Goal: Task Accomplishment & Management: Use online tool/utility

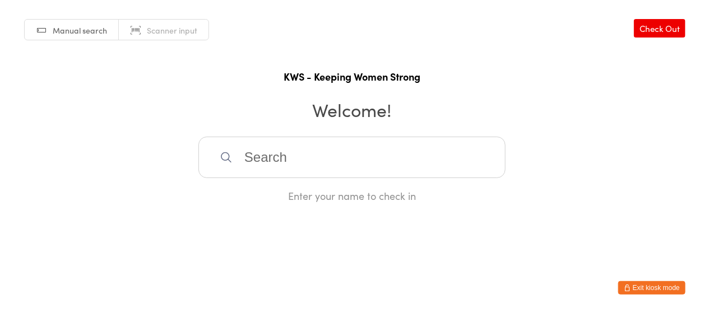
click at [236, 163] on input "search" at bounding box center [351, 157] width 307 height 41
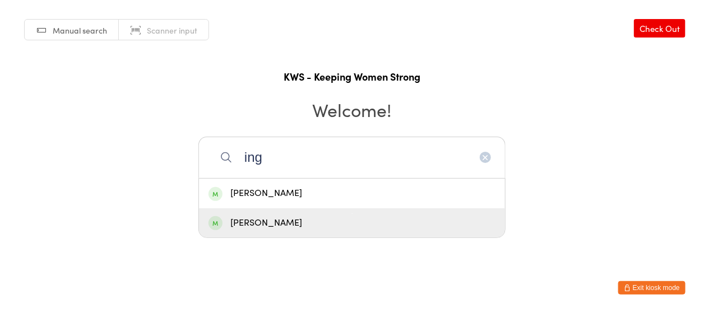
type input "ing"
click at [285, 223] on div "[PERSON_NAME]" at bounding box center [351, 223] width 287 height 15
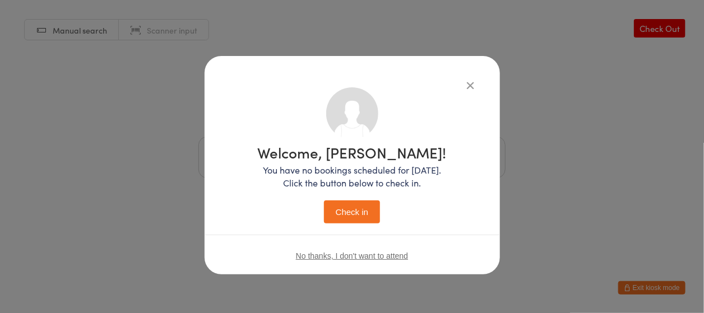
click at [344, 208] on button "Check in" at bounding box center [352, 212] width 56 height 23
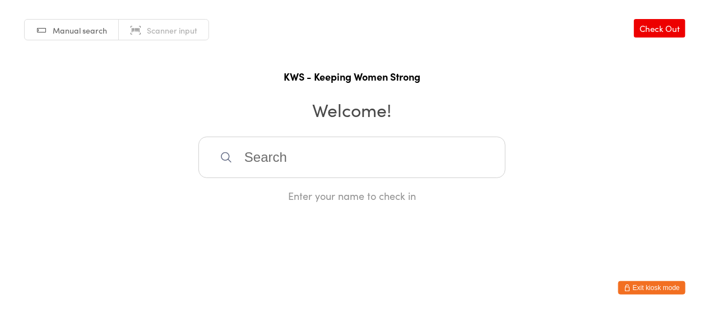
click at [308, 157] on input "search" at bounding box center [351, 157] width 307 height 41
click at [316, 163] on input "search" at bounding box center [351, 157] width 307 height 41
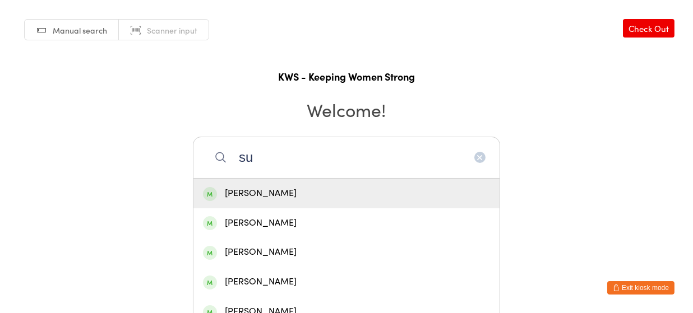
type input "su"
click at [246, 187] on div "[PERSON_NAME]" at bounding box center [346, 193] width 287 height 15
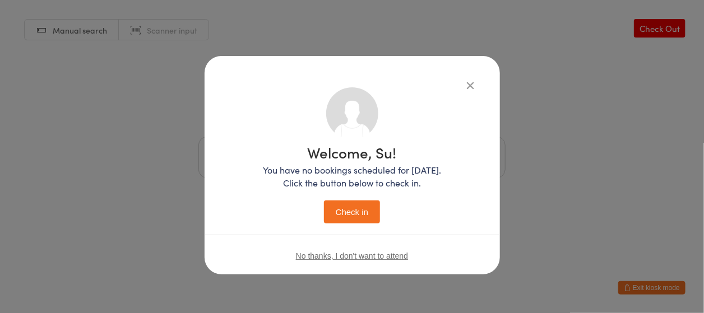
click at [346, 207] on button "Check in" at bounding box center [352, 212] width 56 height 23
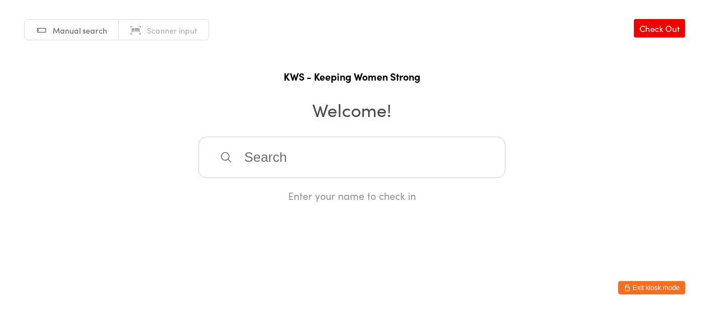
click at [291, 154] on input "search" at bounding box center [351, 157] width 307 height 41
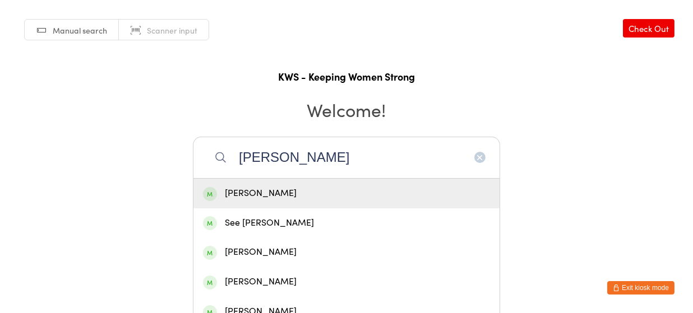
type input "[PERSON_NAME]"
click at [261, 188] on div "[PERSON_NAME]" at bounding box center [346, 193] width 287 height 15
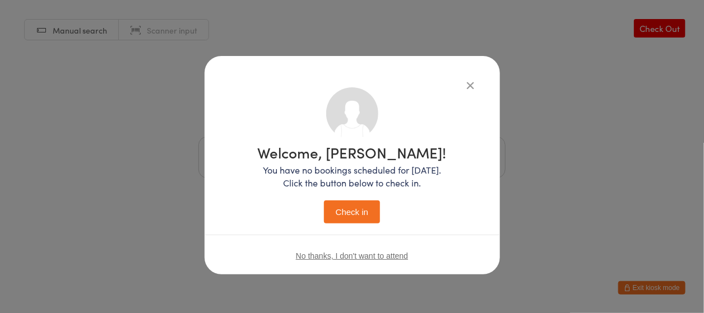
click at [356, 214] on button "Check in" at bounding box center [352, 212] width 56 height 23
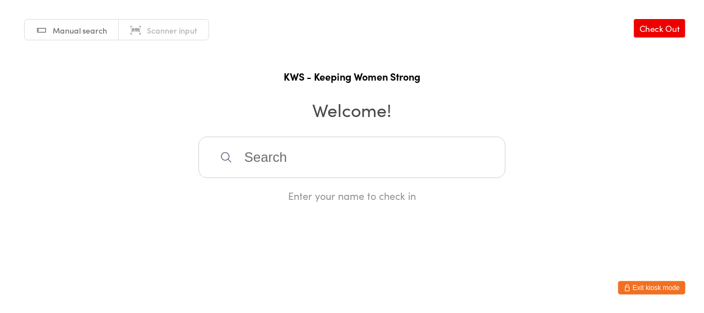
drag, startPoint x: 289, startPoint y: 154, endPoint x: 296, endPoint y: 147, distance: 10.3
click at [291, 153] on input "search" at bounding box center [351, 157] width 307 height 41
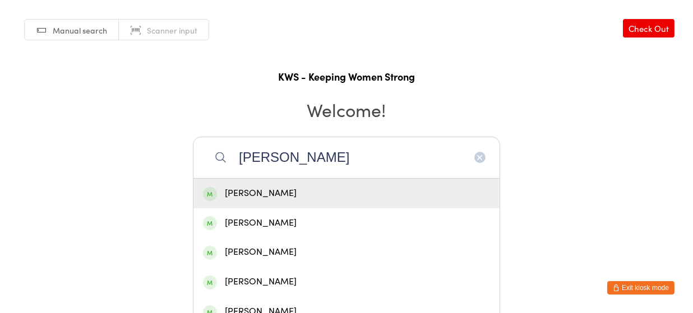
type input "[PERSON_NAME]"
click at [276, 196] on div "[PERSON_NAME]" at bounding box center [346, 193] width 287 height 15
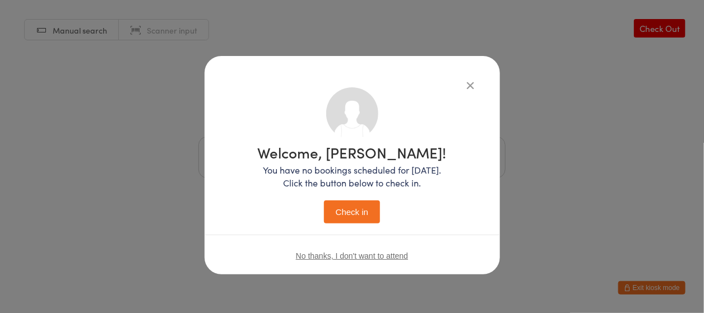
click at [368, 212] on button "Check in" at bounding box center [352, 212] width 56 height 23
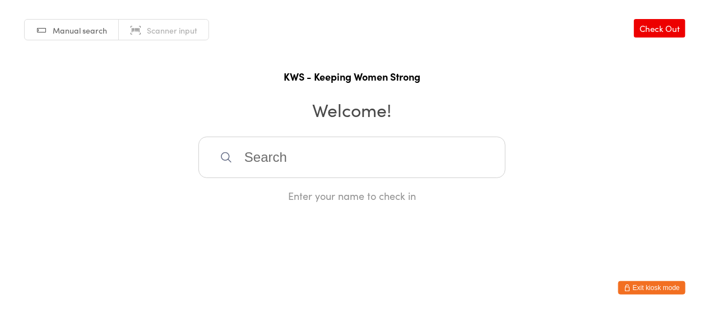
click at [349, 168] on input "search" at bounding box center [351, 157] width 307 height 41
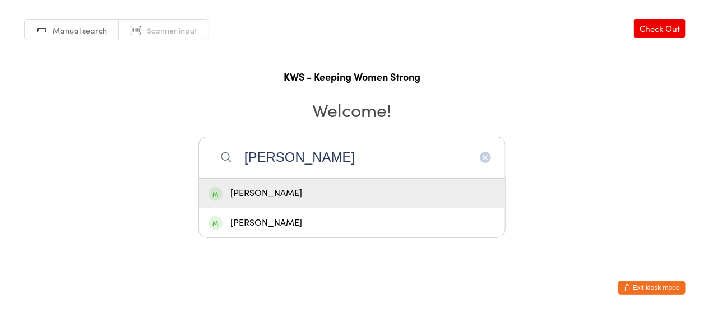
type input "[PERSON_NAME]"
click at [274, 192] on div "[PERSON_NAME]" at bounding box center [351, 193] width 287 height 15
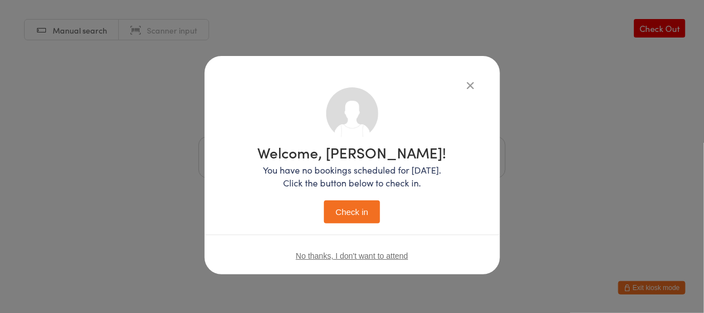
click at [344, 208] on button "Check in" at bounding box center [352, 212] width 56 height 23
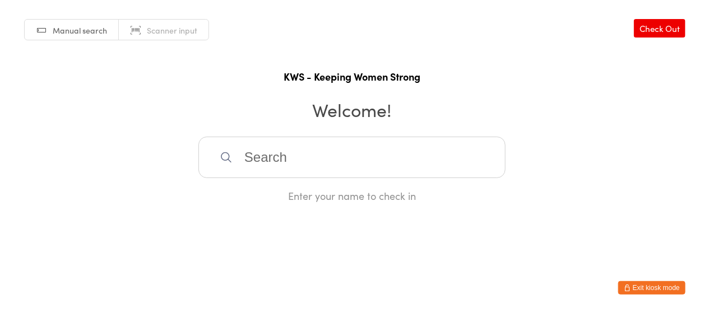
click at [297, 152] on input "search" at bounding box center [351, 157] width 307 height 41
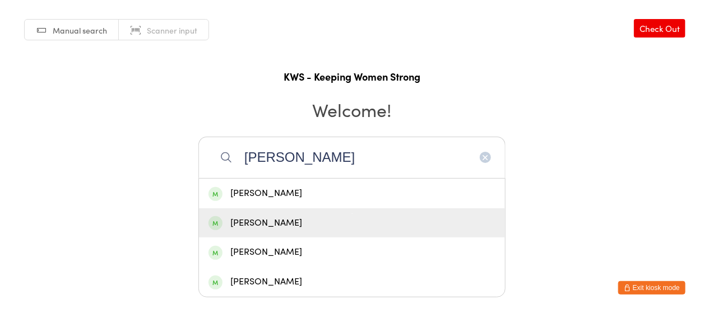
type input "[PERSON_NAME]"
click at [288, 224] on div "[PERSON_NAME]" at bounding box center [351, 223] width 287 height 15
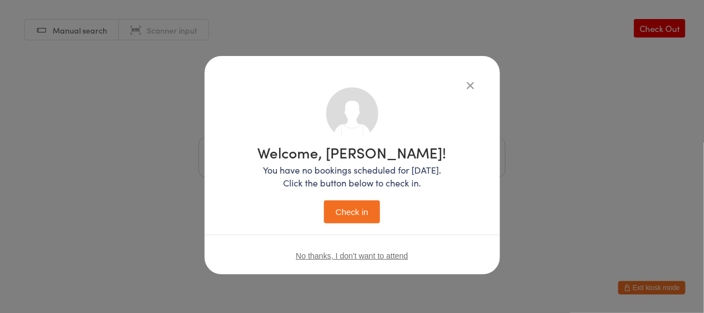
click at [351, 208] on button "Check in" at bounding box center [352, 212] width 56 height 23
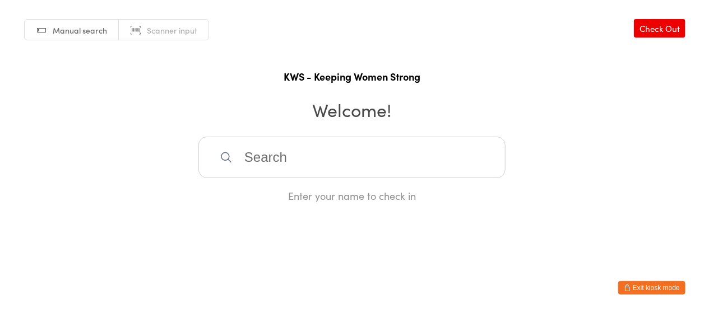
drag, startPoint x: 309, startPoint y: 158, endPoint x: 416, endPoint y: 161, distance: 106.5
click at [350, 161] on input "search" at bounding box center [351, 157] width 307 height 41
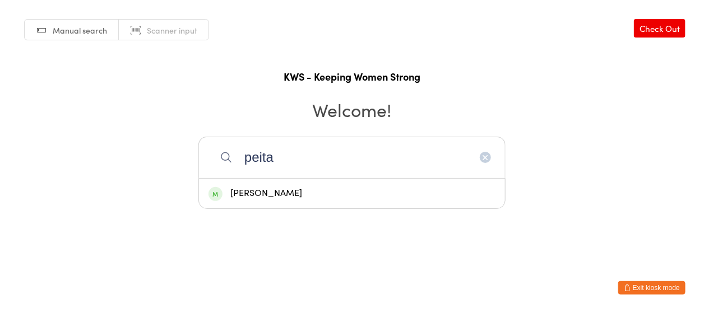
type input "peita"
drag, startPoint x: 307, startPoint y: 192, endPoint x: 328, endPoint y: 188, distance: 21.1
click at [308, 192] on div "[PERSON_NAME]" at bounding box center [351, 193] width 287 height 15
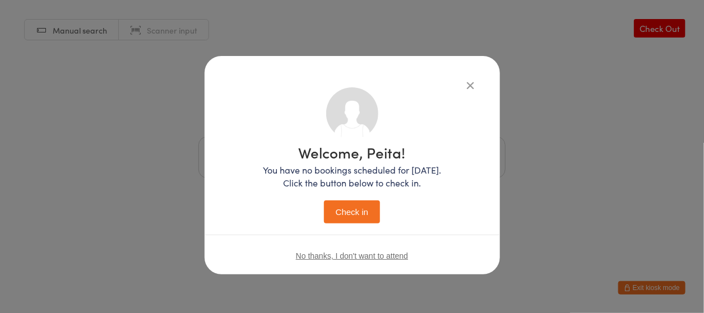
drag, startPoint x: 343, startPoint y: 210, endPoint x: 396, endPoint y: 200, distance: 54.1
click at [344, 210] on button "Check in" at bounding box center [352, 212] width 56 height 23
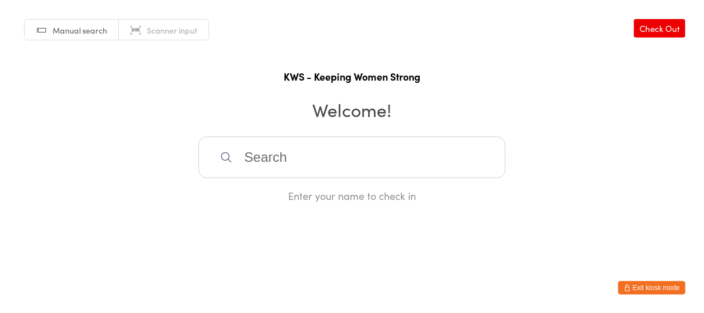
click at [525, 176] on div "Manual search Scanner input Check Out KWS - Keeping Women Strong Welcome! Enter…" at bounding box center [352, 101] width 704 height 203
drag, startPoint x: 343, startPoint y: 147, endPoint x: 354, endPoint y: 132, distance: 18.5
click at [347, 146] on input "search" at bounding box center [351, 157] width 307 height 41
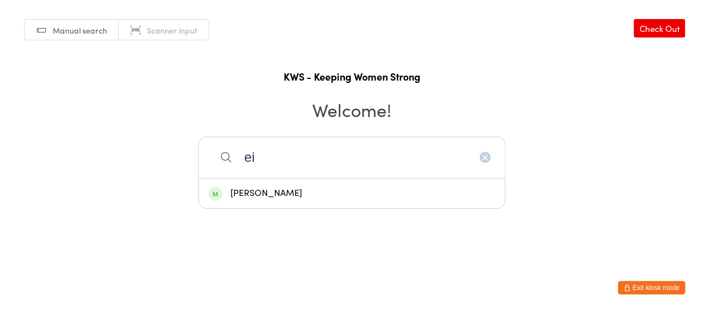
type input "ei"
click at [256, 196] on div "[PERSON_NAME]" at bounding box center [351, 193] width 287 height 15
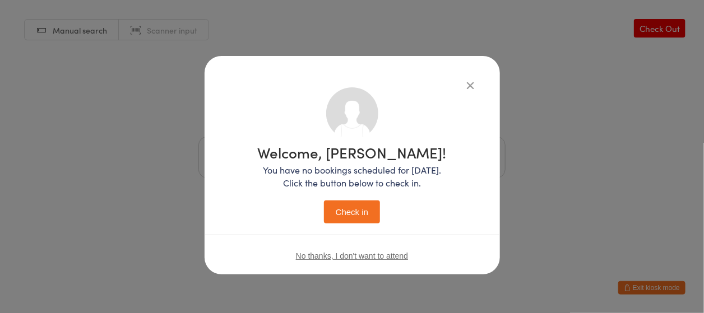
click at [349, 216] on button "Check in" at bounding box center [352, 212] width 56 height 23
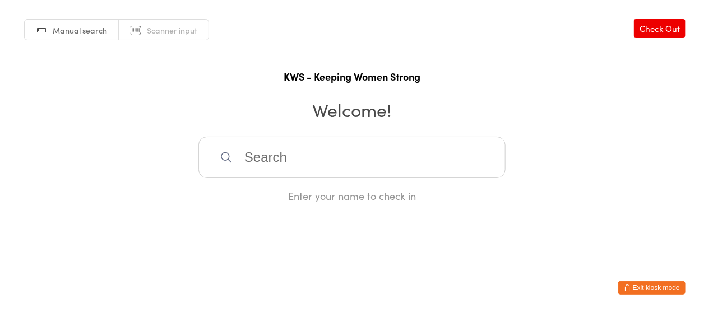
click at [321, 157] on input "search" at bounding box center [351, 157] width 307 height 41
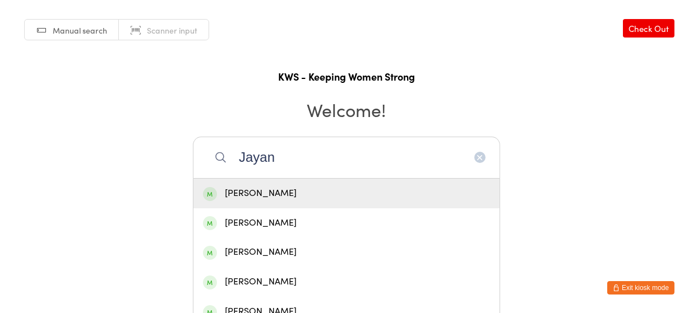
type input "Jayan"
click at [281, 195] on div "[PERSON_NAME]" at bounding box center [346, 193] width 287 height 15
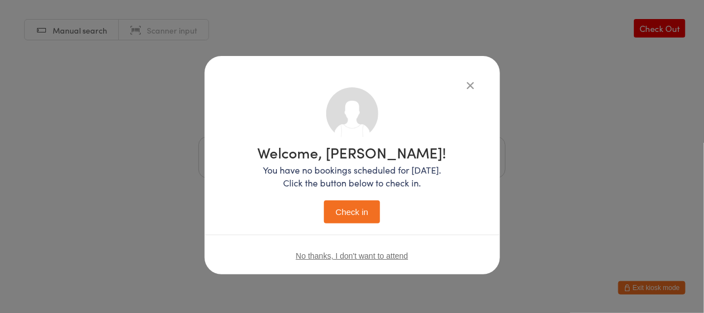
click at [355, 214] on button "Check in" at bounding box center [352, 212] width 56 height 23
